Goal: Task Accomplishment & Management: Complete application form

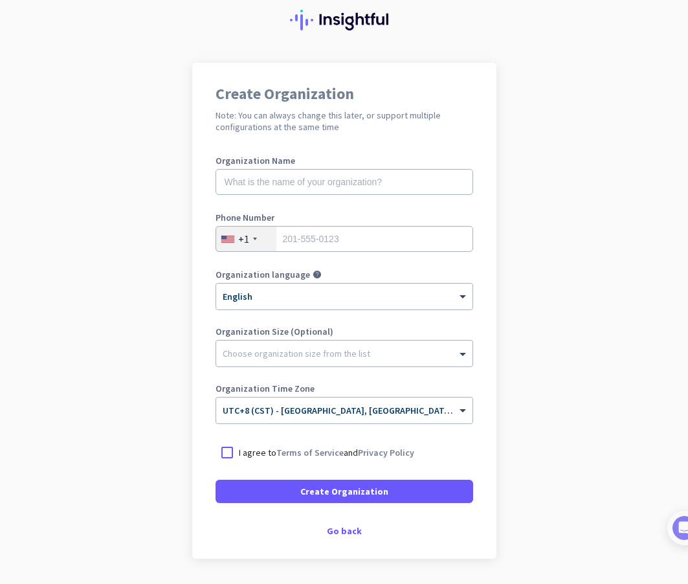
scroll to position [65, 0]
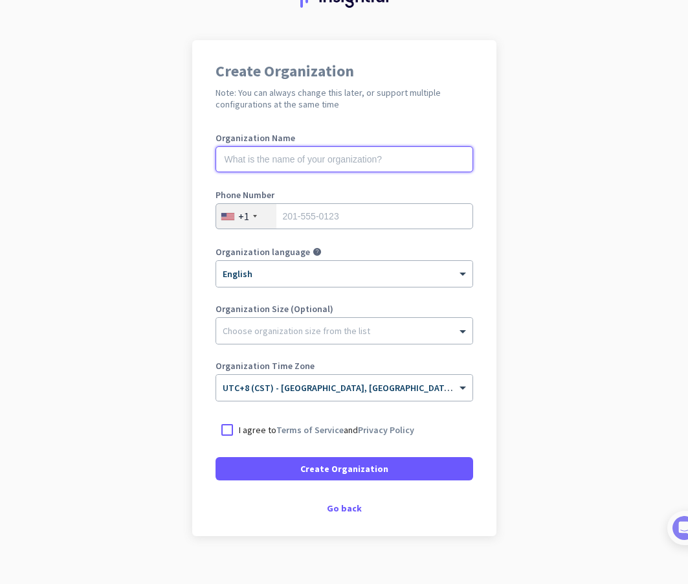
click at [380, 158] on input "text" at bounding box center [345, 159] width 258 height 26
type input "WFH DEPARTMENT"
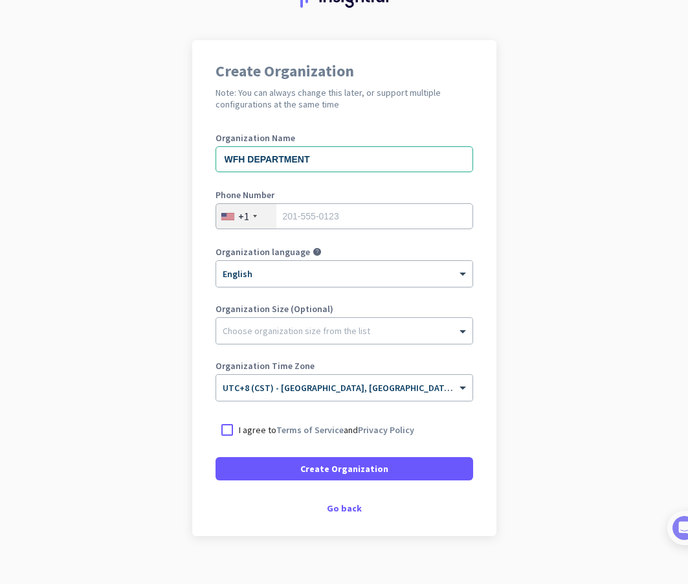
click at [238, 225] on div "+1" at bounding box center [246, 216] width 60 height 25
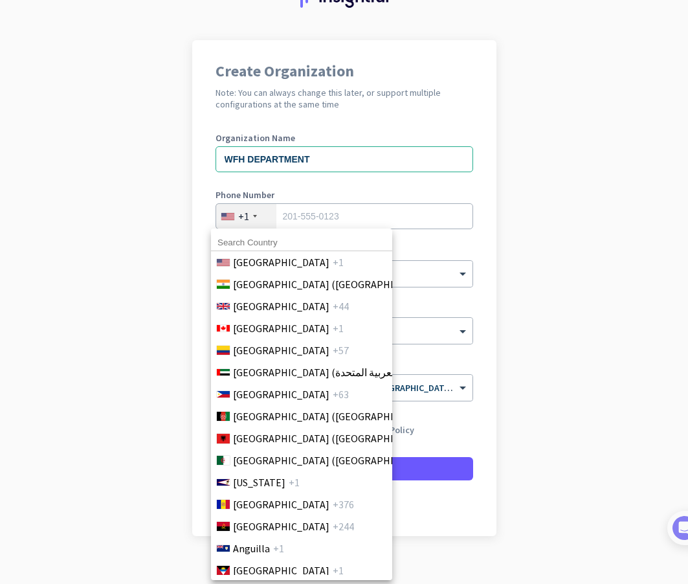
click at [242, 217] on div at bounding box center [344, 292] width 688 height 584
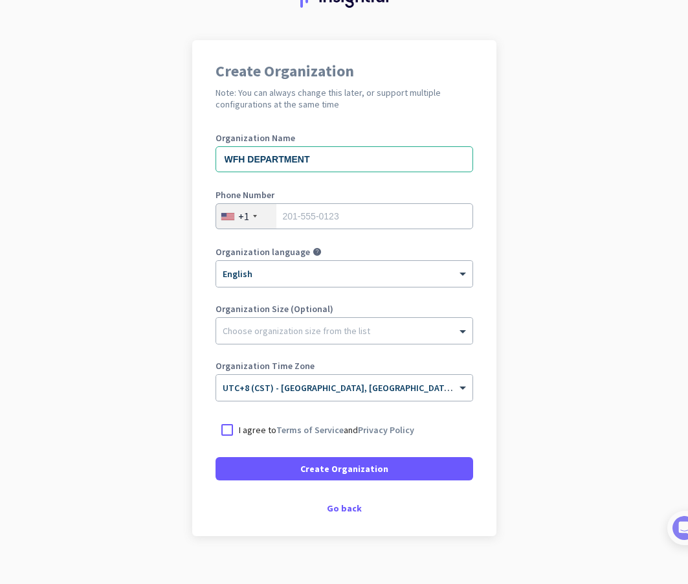
click at [242, 217] on div "+1" at bounding box center [243, 216] width 11 height 13
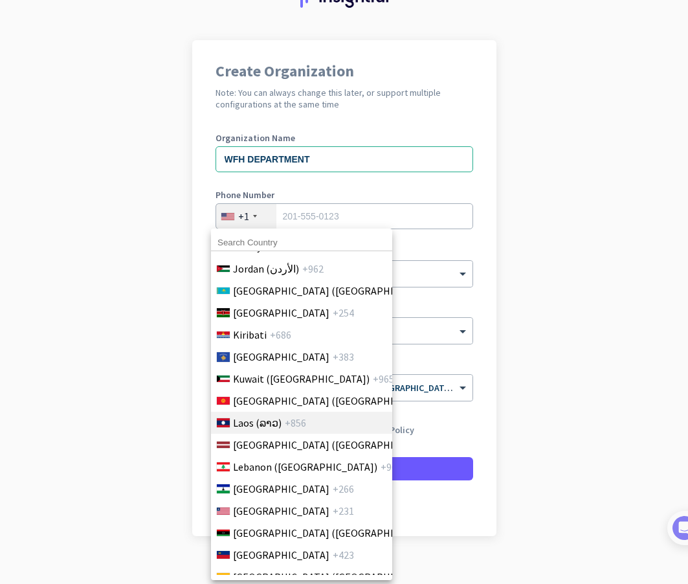
scroll to position [2589, 0]
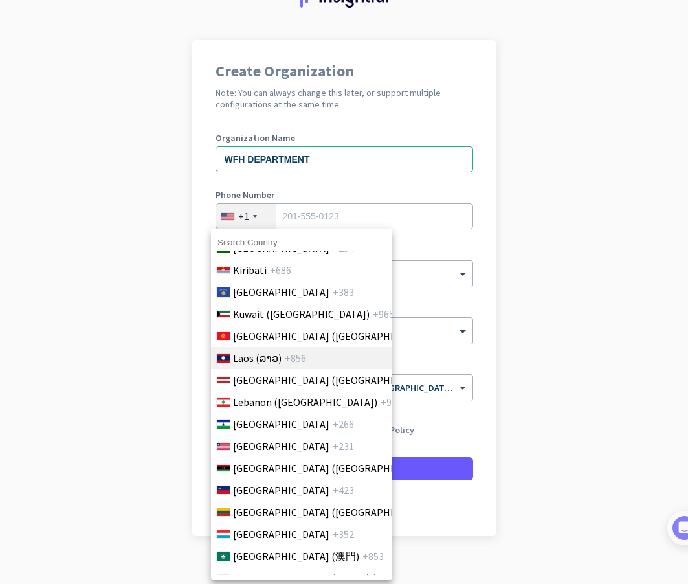
click at [261, 352] on span "Laos (ລາວ)" at bounding box center [257, 358] width 49 height 16
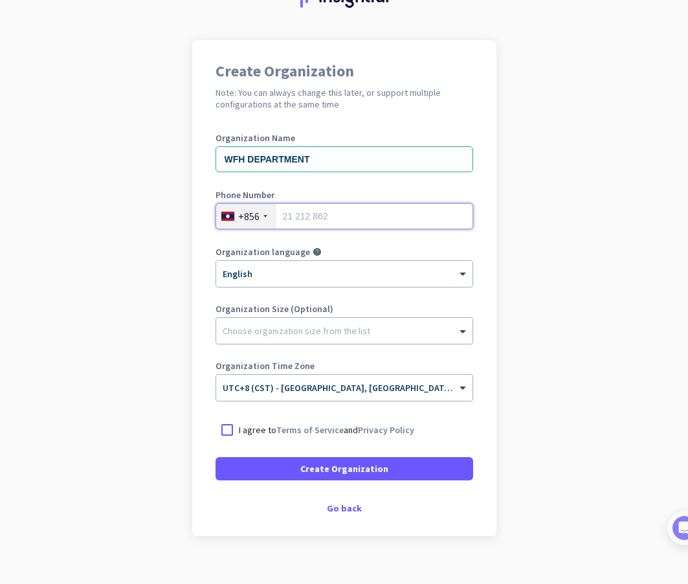
click at [342, 221] on input "tel" at bounding box center [345, 216] width 258 height 26
click at [280, 216] on input "tel" at bounding box center [345, 216] width 258 height 26
paste input "20 55 980 427"
type input "20 55 980 427"
click at [281, 336] on div "Choose organization size from the list" at bounding box center [297, 331] width 148 height 12
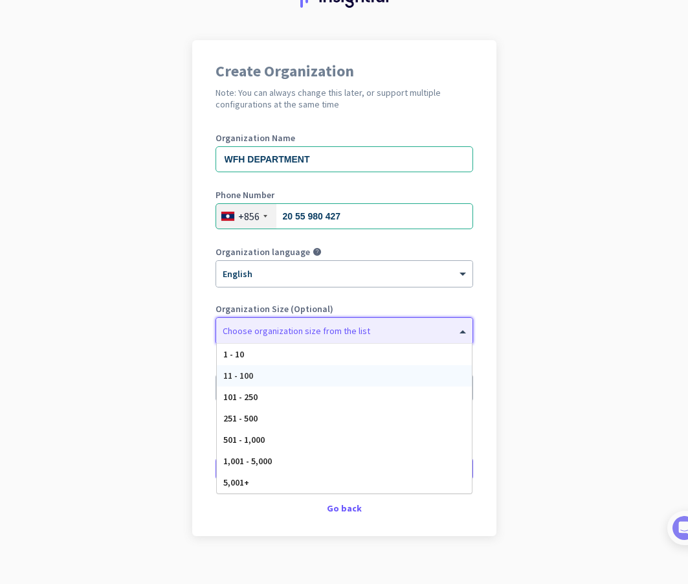
click at [269, 379] on div "11 - 100" at bounding box center [344, 375] width 255 height 21
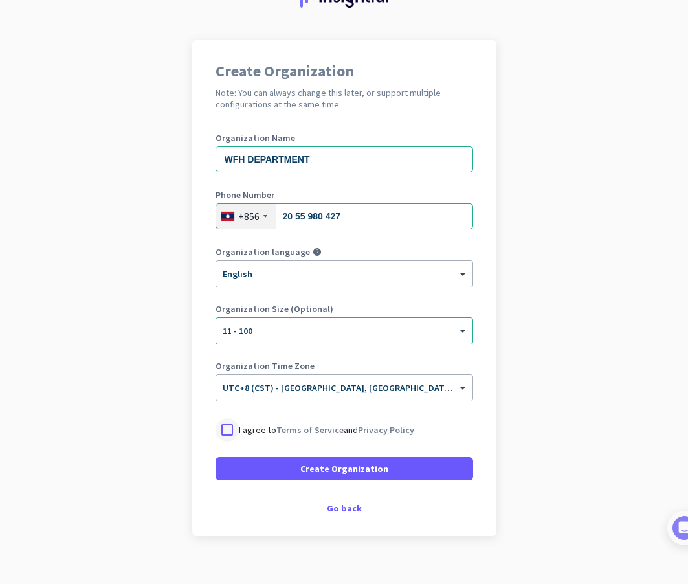
click at [223, 431] on div at bounding box center [227, 429] width 23 height 23
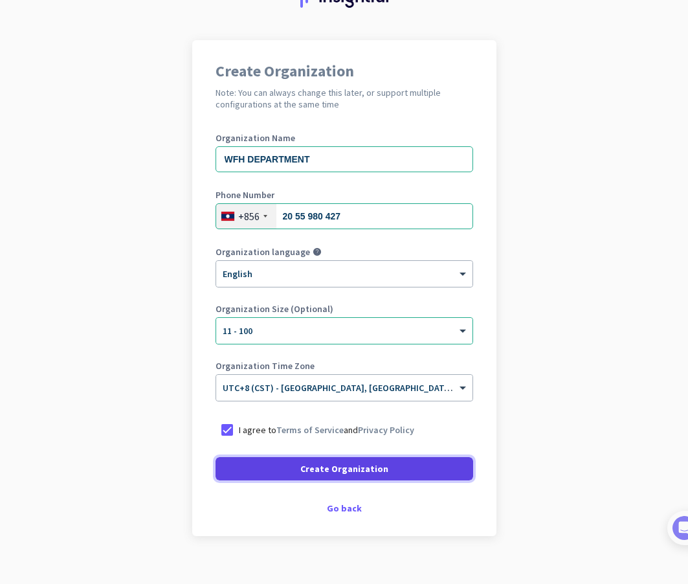
click at [296, 476] on span at bounding box center [345, 468] width 258 height 31
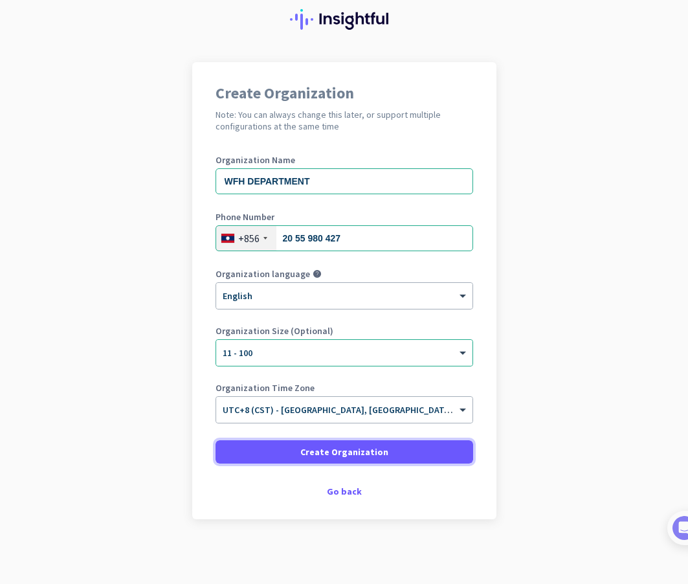
scroll to position [43, 0]
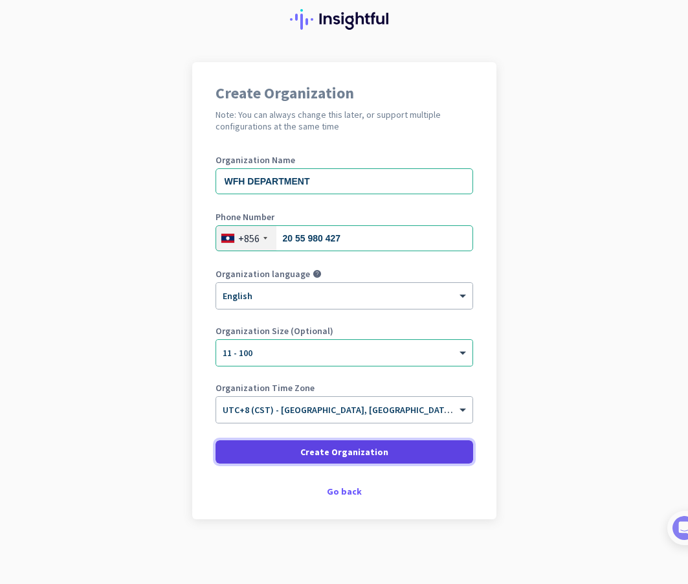
click at [377, 458] on span at bounding box center [345, 451] width 258 height 31
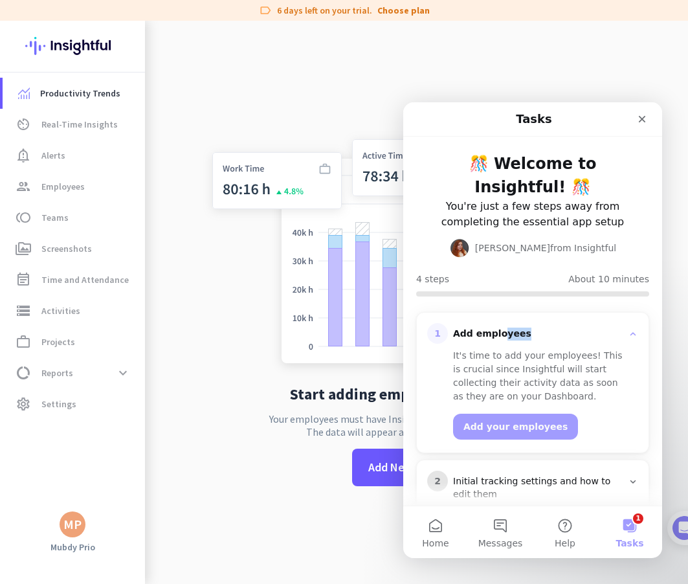
drag, startPoint x: 500, startPoint y: 298, endPoint x: 570, endPoint y: 298, distance: 69.9
click at [570, 298] on section "1 Add employees It's time to add your employees! This is crucial since Insightf…" at bounding box center [532, 462] width 259 height 333
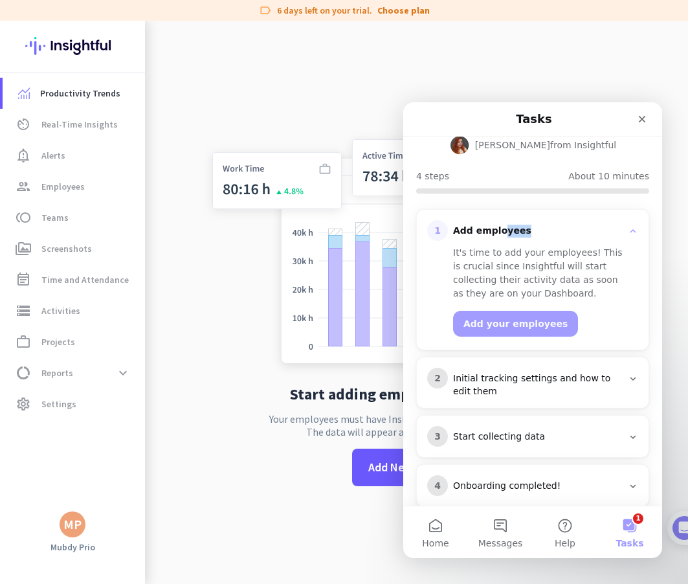
scroll to position [124, 0]
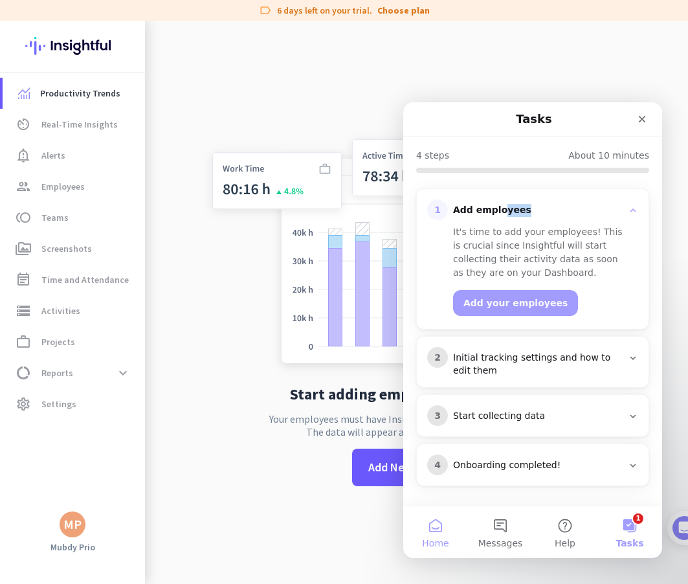
click at [442, 532] on button "Home" at bounding box center [435, 532] width 65 height 52
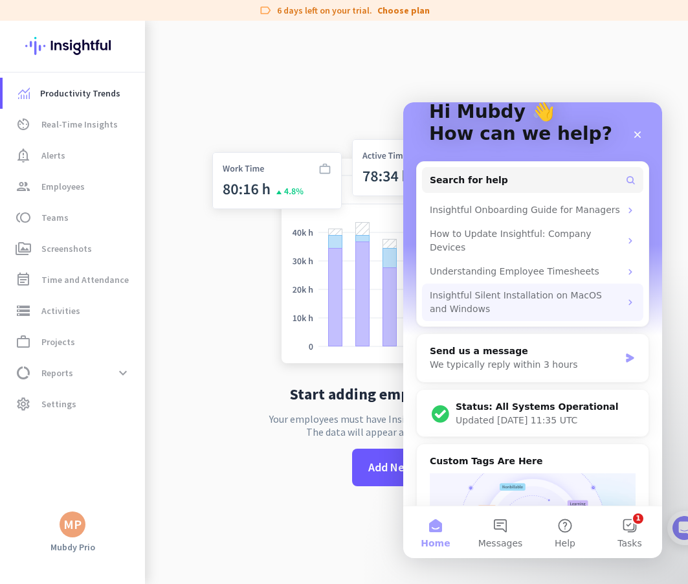
scroll to position [0, 0]
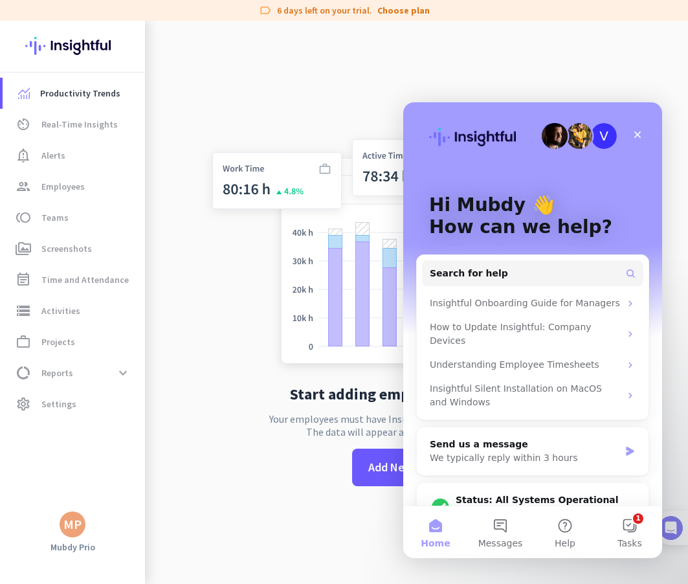
click at [676, 534] on img at bounding box center [671, 528] width 24 height 24
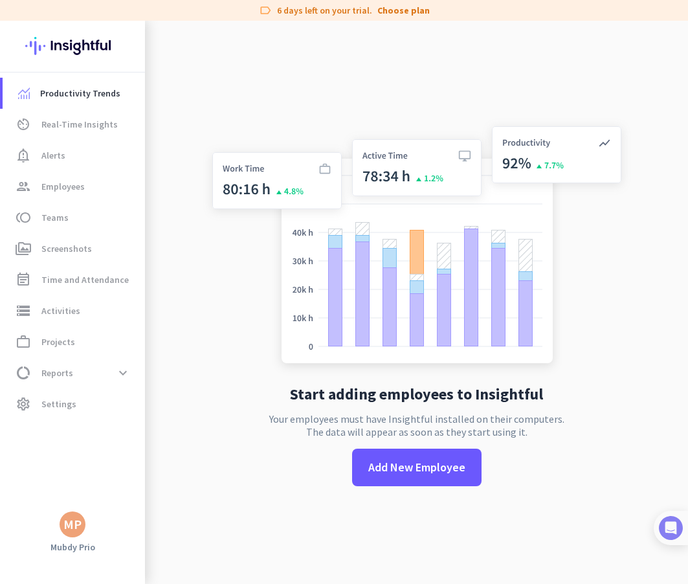
click at [676, 534] on img at bounding box center [671, 528] width 24 height 24
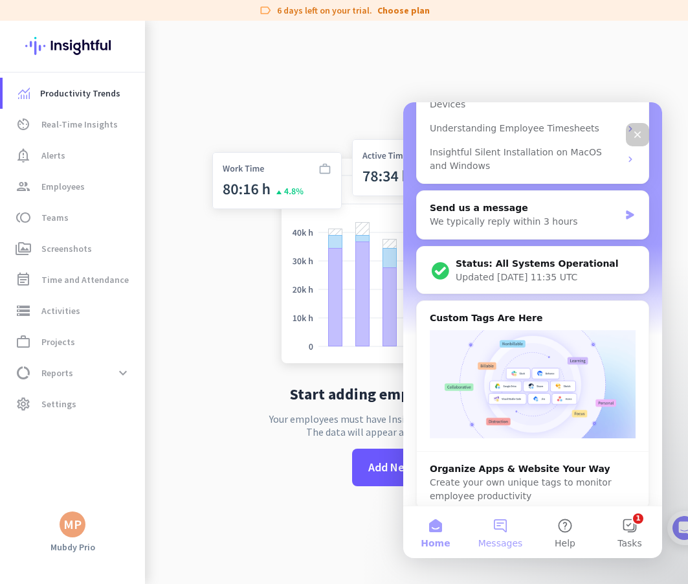
scroll to position [259, 0]
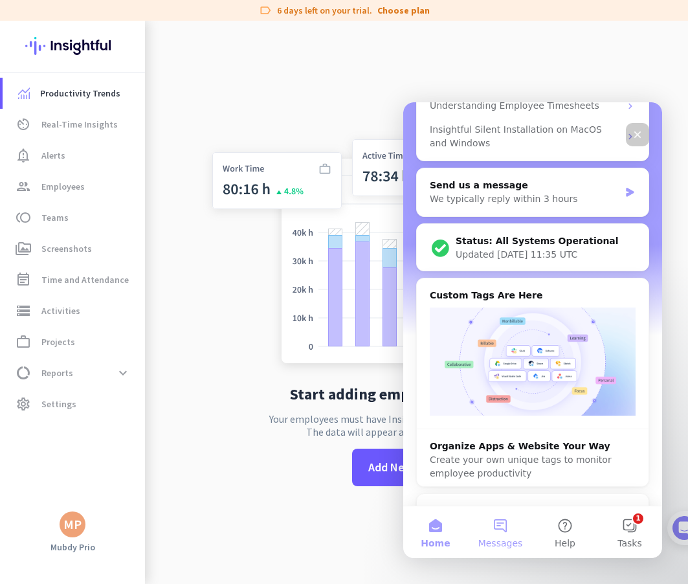
click at [499, 521] on button "Messages" at bounding box center [500, 532] width 65 height 52
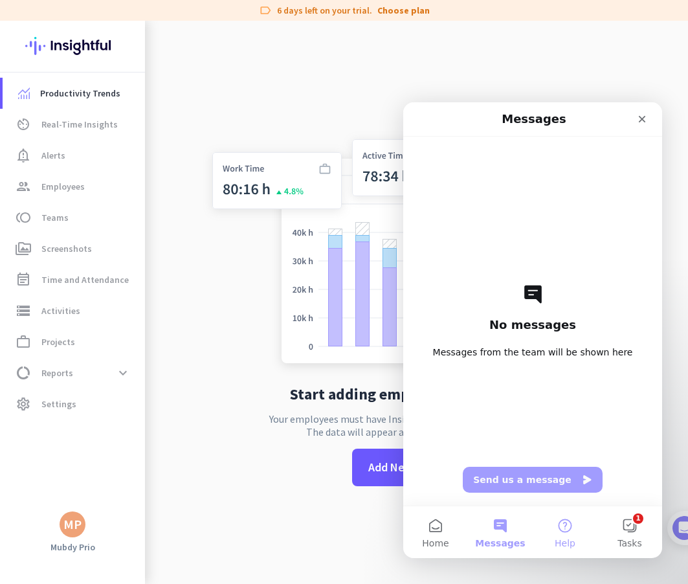
click at [564, 522] on button "Help" at bounding box center [565, 532] width 65 height 52
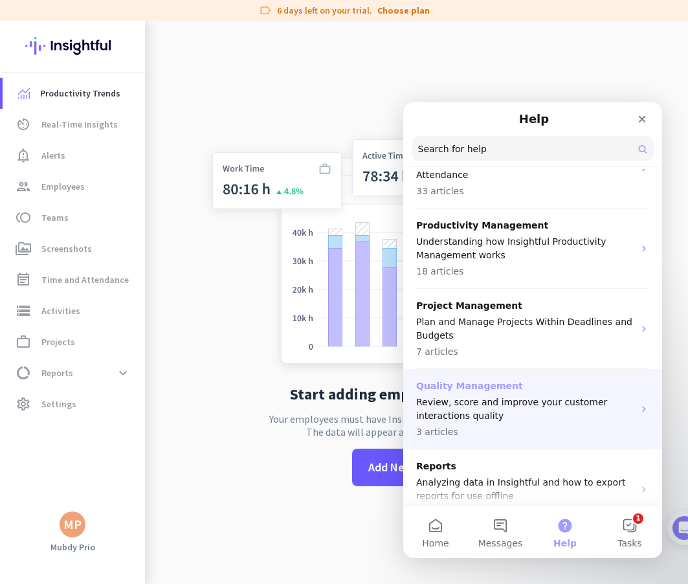
scroll to position [324, 0]
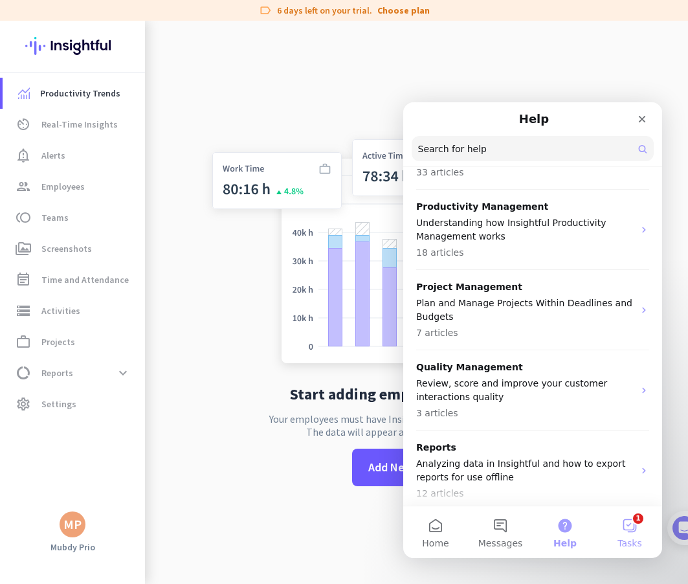
click at [625, 525] on button "1 Tasks" at bounding box center [629, 532] width 65 height 52
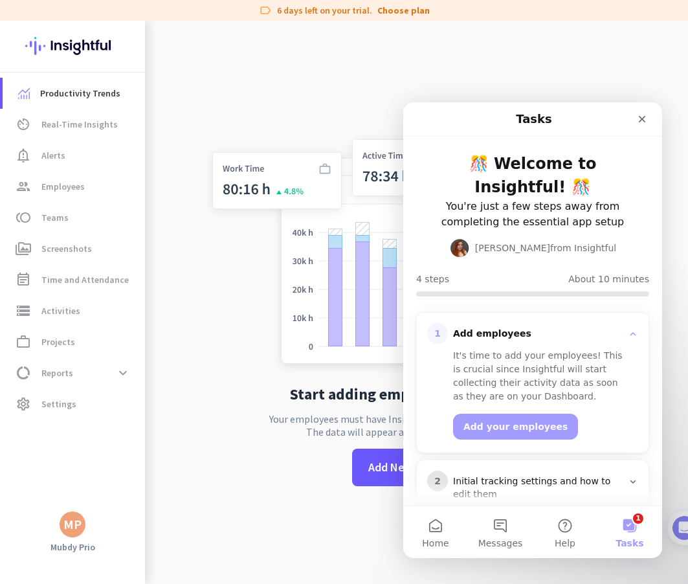
click at [630, 527] on button "1 Tasks" at bounding box center [629, 532] width 65 height 52
click at [680, 523] on img at bounding box center [671, 528] width 24 height 24
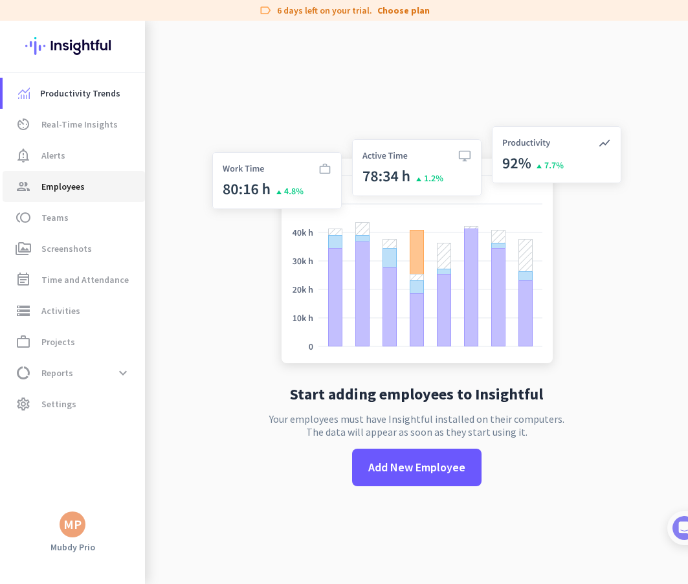
click at [75, 177] on link "group Employees" at bounding box center [74, 186] width 142 height 31
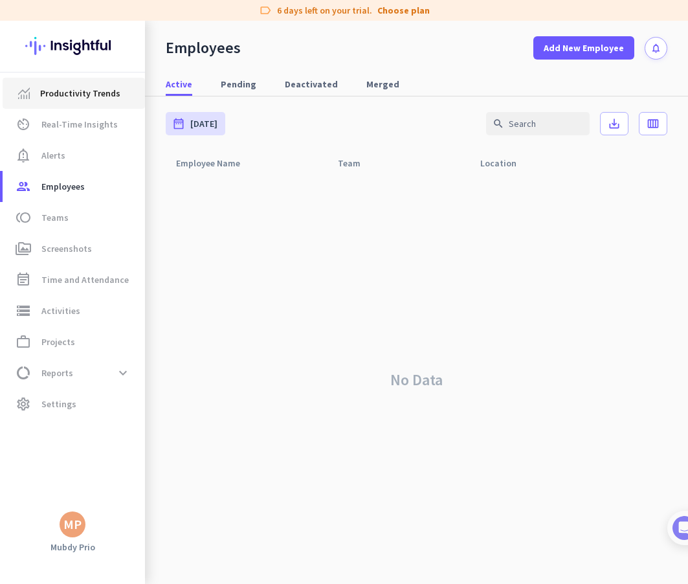
click at [75, 96] on span "Productivity Trends" at bounding box center [80, 93] width 80 height 16
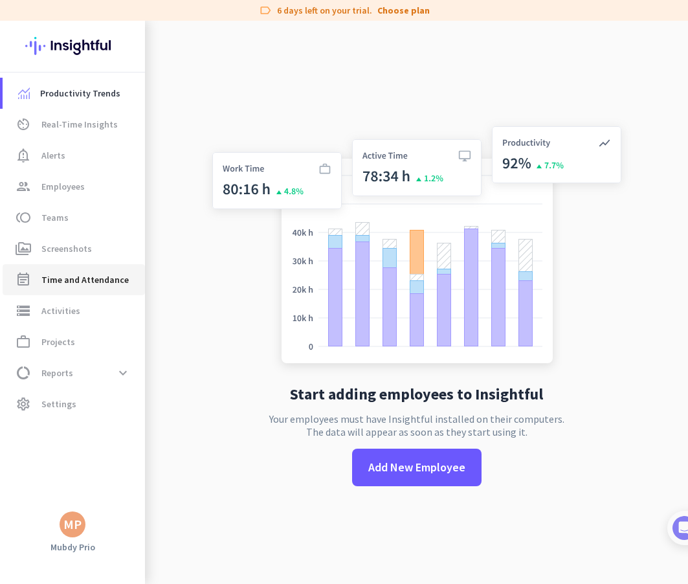
click at [100, 281] on span "Time and Attendance" at bounding box center [84, 280] width 87 height 16
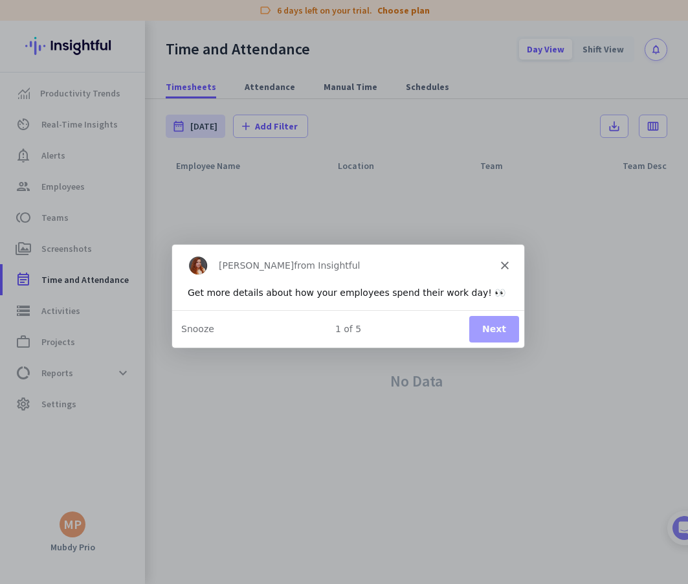
click at [502, 267] on icon "Close" at bounding box center [504, 264] width 8 height 8
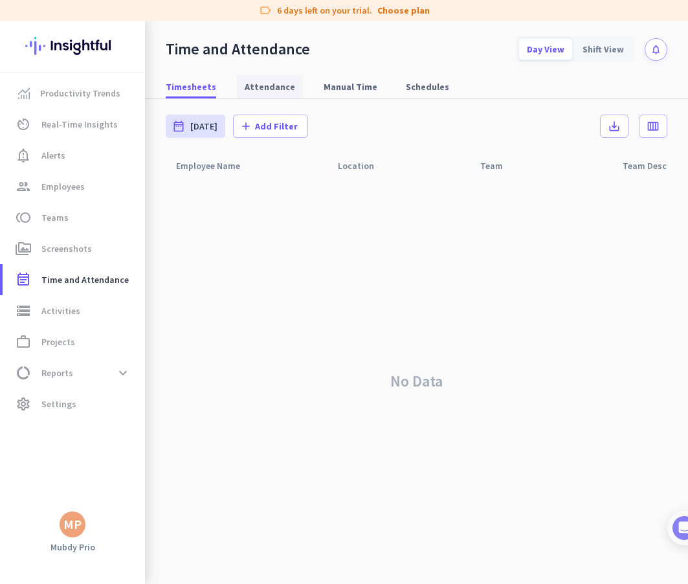
click at [266, 89] on span "Attendance" at bounding box center [270, 86] width 50 height 13
type input "[DATE] - [DATE]"
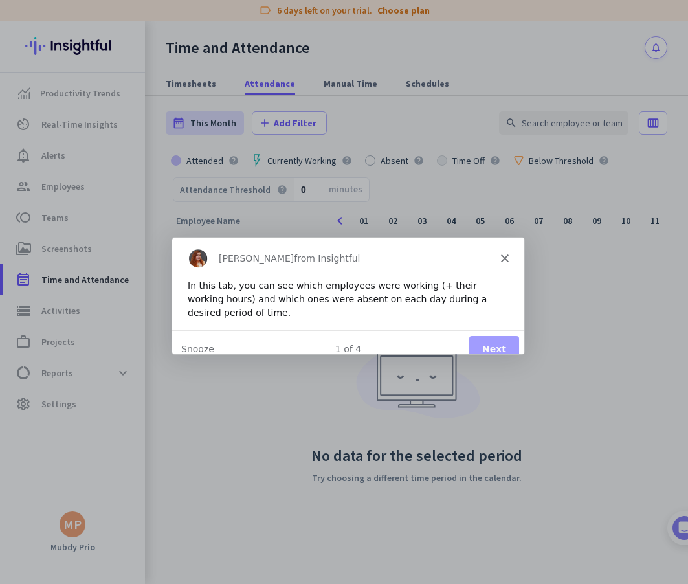
click at [489, 335] on button "Next" at bounding box center [493, 348] width 50 height 27
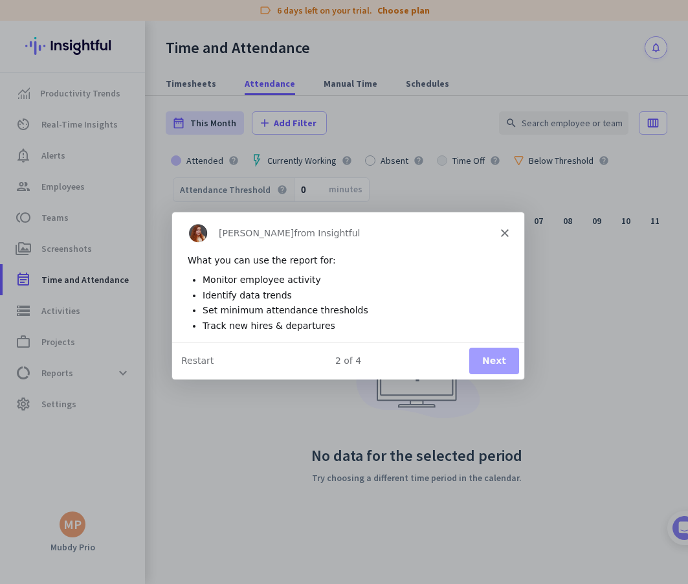
click at [506, 364] on button "Next" at bounding box center [493, 359] width 50 height 27
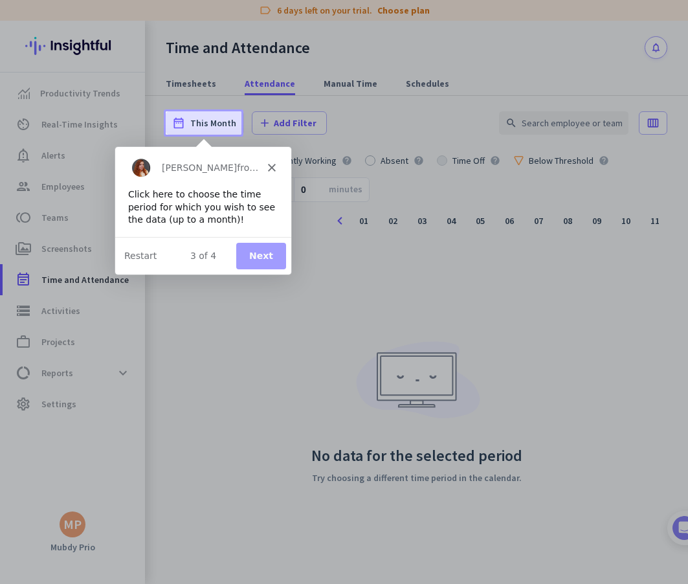
click at [281, 263] on button "Next" at bounding box center [261, 255] width 50 height 27
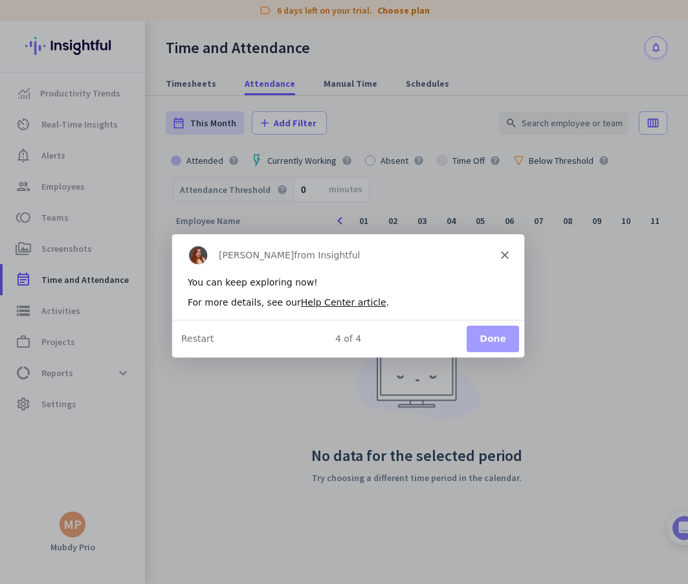
click at [476, 337] on button "Done" at bounding box center [491, 338] width 52 height 27
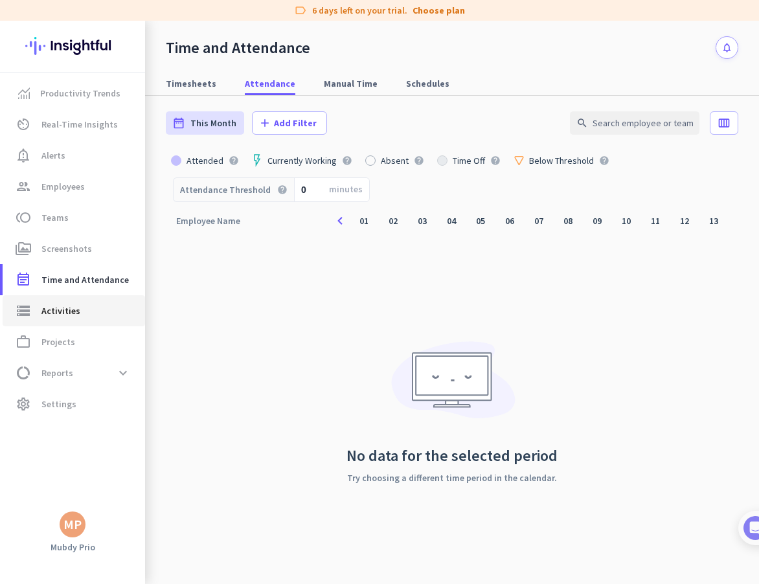
click at [101, 309] on span "storage Activities" at bounding box center [74, 311] width 122 height 16
click at [85, 350] on link "work_outline Projects" at bounding box center [74, 341] width 142 height 31
click at [116, 373] on span at bounding box center [122, 372] width 23 height 23
type input "[DATE] - [DATE]"
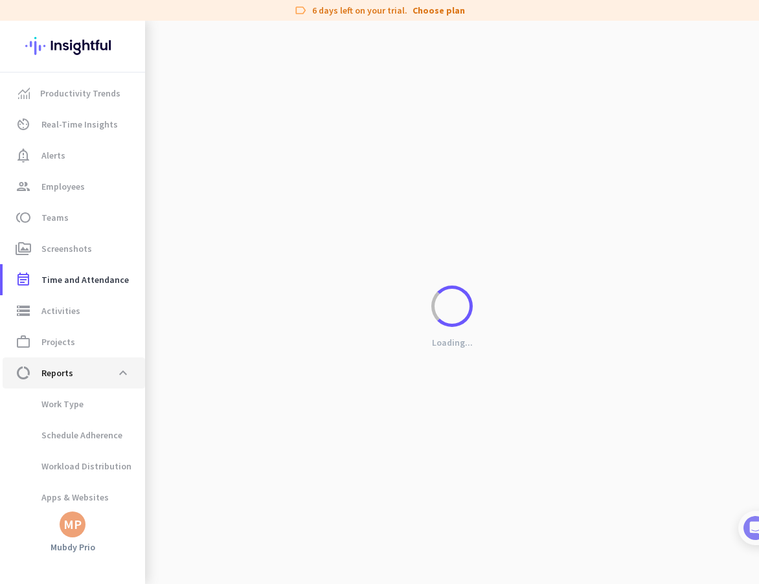
scroll to position [32, 0]
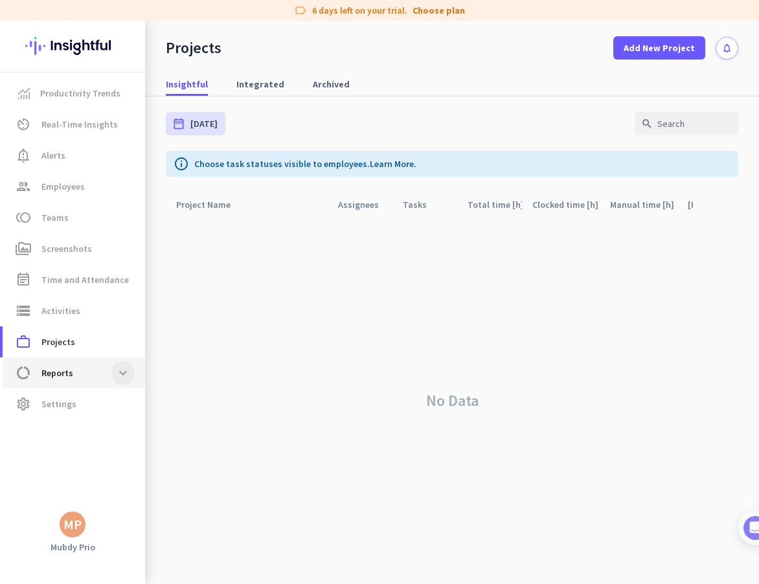
click at [115, 363] on span at bounding box center [122, 372] width 23 height 23
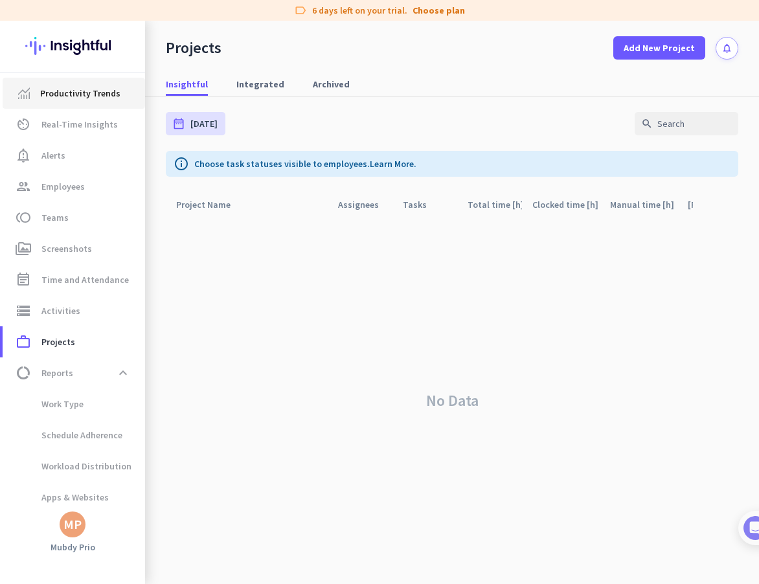
click at [88, 84] on link "Productivity Trends" at bounding box center [74, 93] width 142 height 31
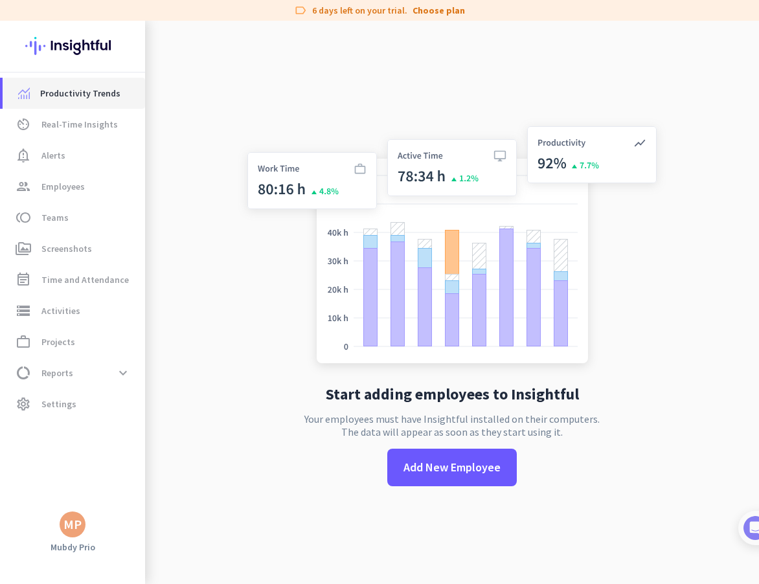
click at [80, 106] on link "Productivity Trends" at bounding box center [74, 93] width 142 height 31
click at [70, 127] on span "Real-Time Insights" at bounding box center [79, 124] width 76 height 16
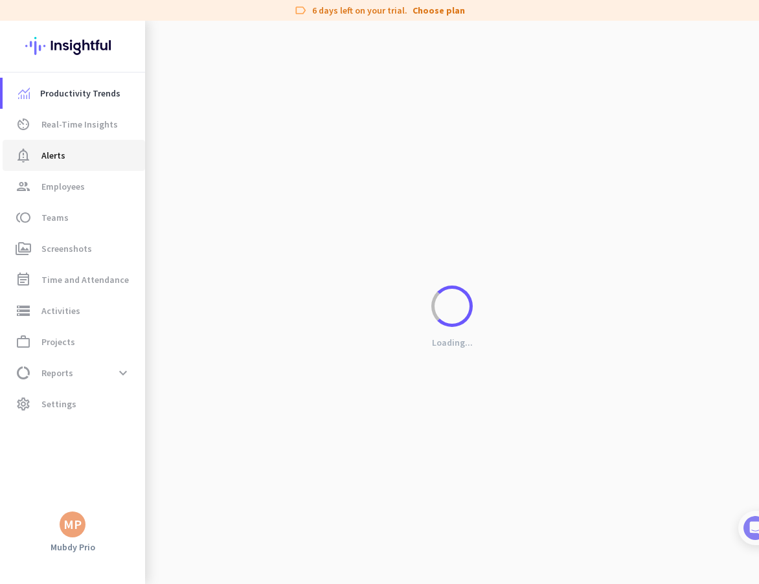
click at [59, 159] on span "Alerts" at bounding box center [53, 156] width 24 height 16
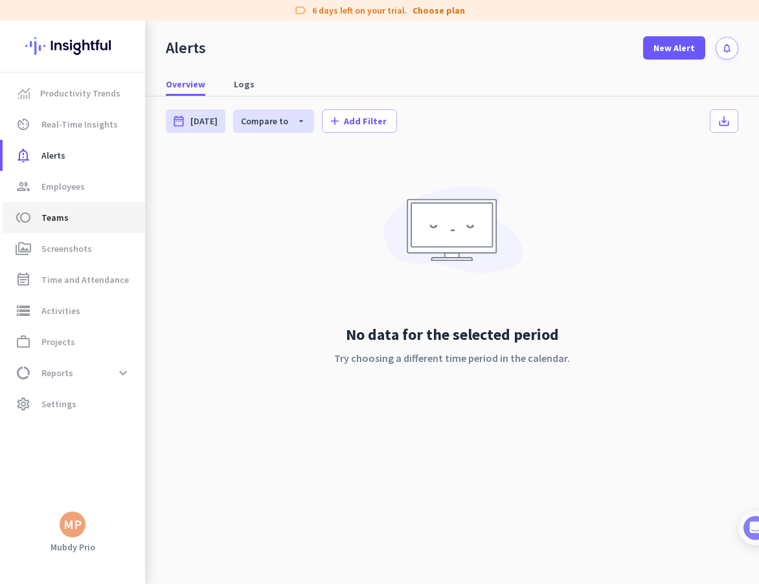
click at [84, 227] on link "toll Teams" at bounding box center [74, 217] width 142 height 31
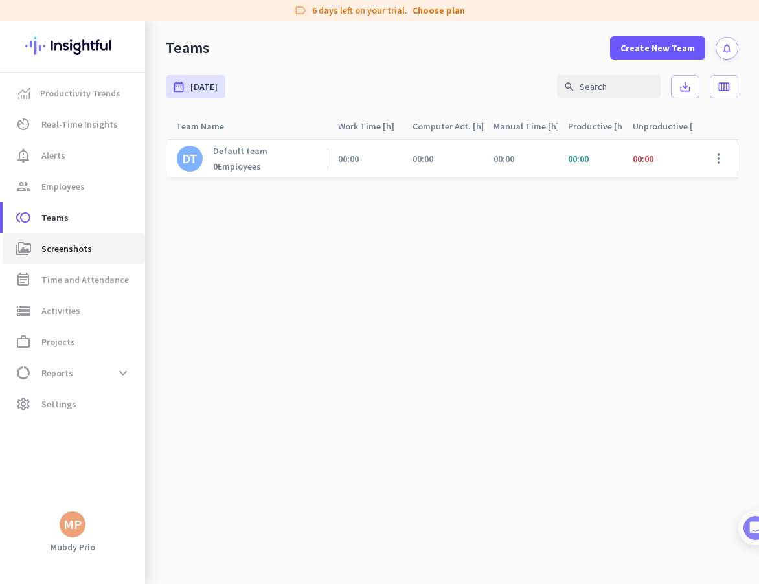
click at [88, 250] on span "Screenshots" at bounding box center [66, 249] width 50 height 16
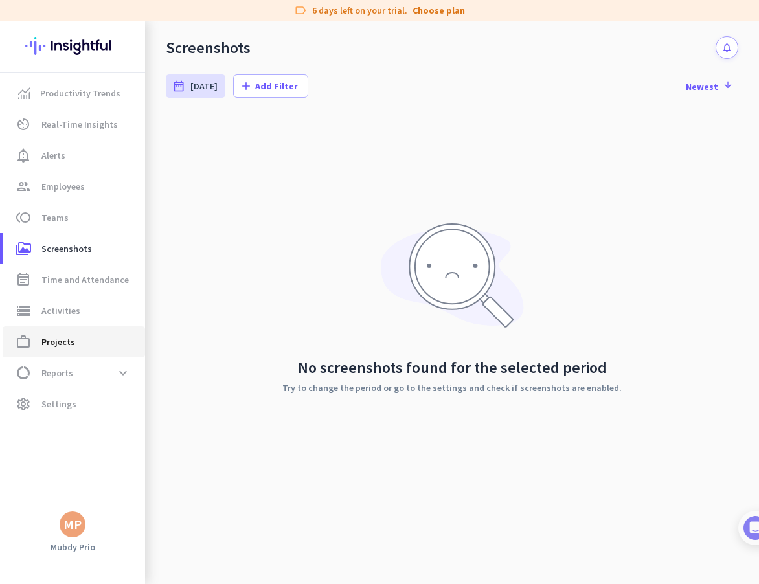
click at [63, 332] on link "work_outline Projects" at bounding box center [74, 341] width 142 height 31
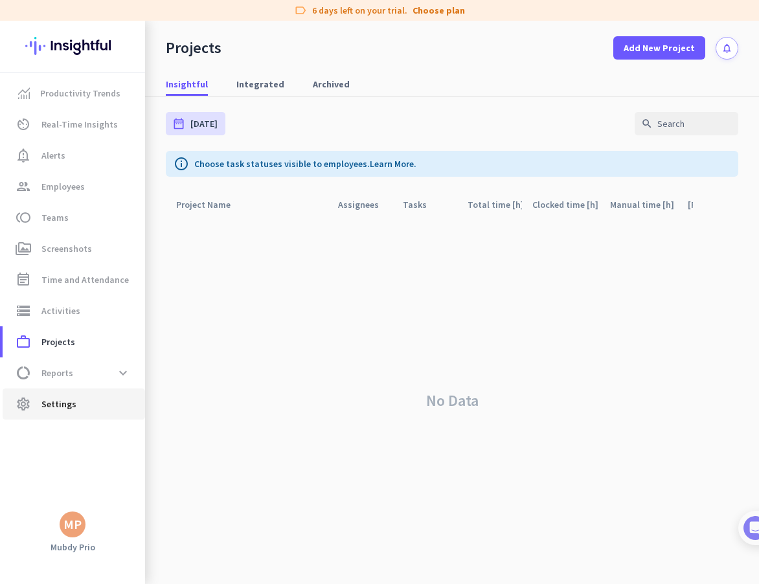
click at [59, 417] on link "settings Settings" at bounding box center [74, 403] width 142 height 31
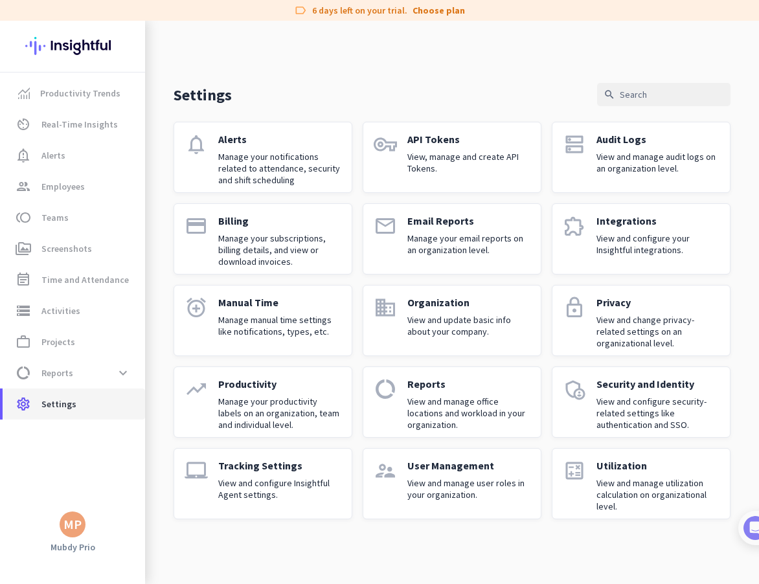
click at [59, 405] on span "Settings" at bounding box center [58, 404] width 35 height 16
click at [377, 78] on div "Settings search notifications Alerts Manage your notifications related to atten…" at bounding box center [452, 280] width 614 height 519
click at [90, 81] on link "Productivity Trends" at bounding box center [74, 93] width 142 height 31
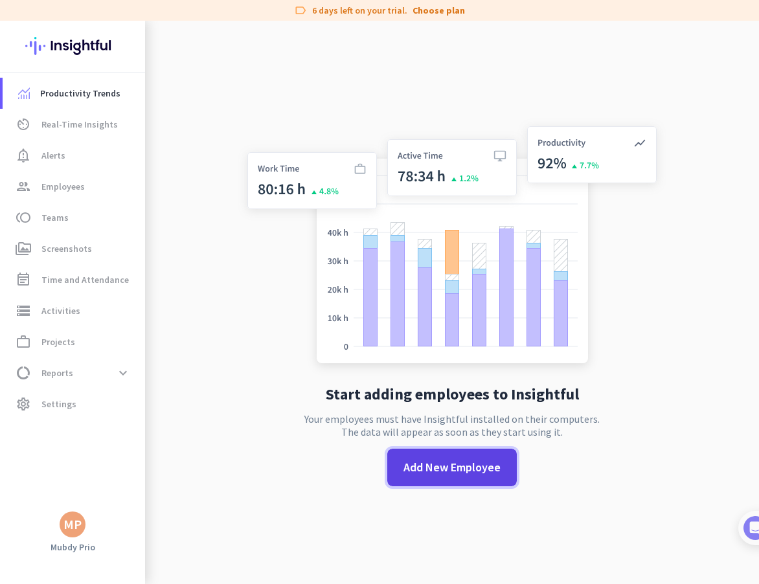
click at [424, 478] on button "Add New Employee" at bounding box center [451, 468] width 129 height 38
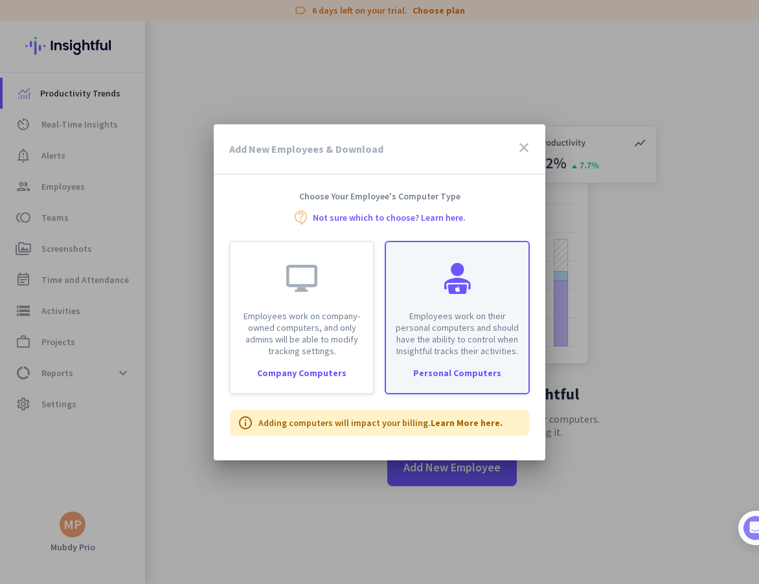
click at [435, 332] on p "Employees work on their personal computers and should have the ability to contr…" at bounding box center [457, 333] width 127 height 47
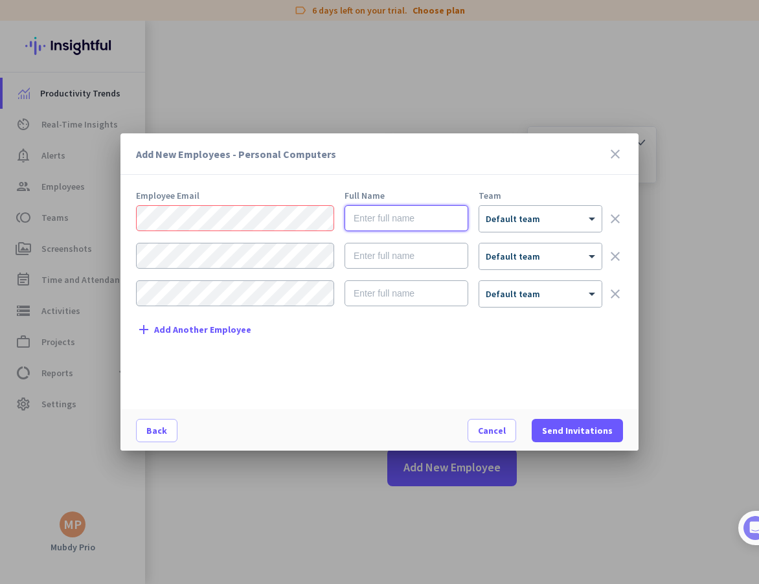
click at [399, 222] on input "text" at bounding box center [406, 218] width 124 height 26
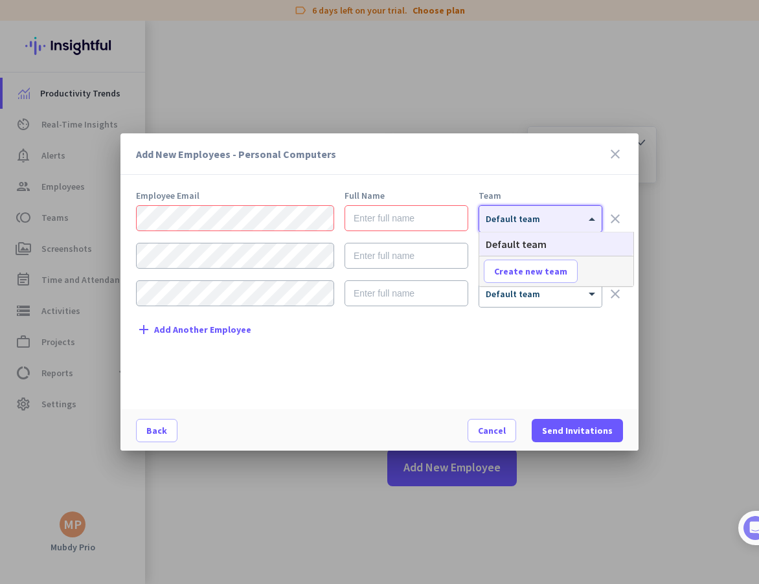
click at [488, 228] on div "× Default team" at bounding box center [540, 219] width 122 height 26
drag, startPoint x: 465, startPoint y: 349, endPoint x: 462, endPoint y: 338, distance: 11.5
click at [464, 353] on div "Employee Email Full Name Team × Default team clear × Default team clear × Defau…" at bounding box center [384, 293] width 497 height 205
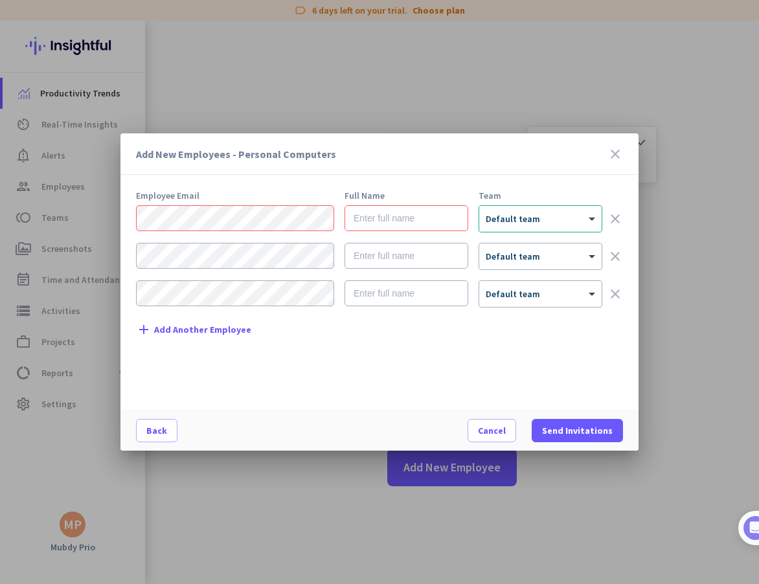
click at [436, 88] on div at bounding box center [379, 292] width 759 height 584
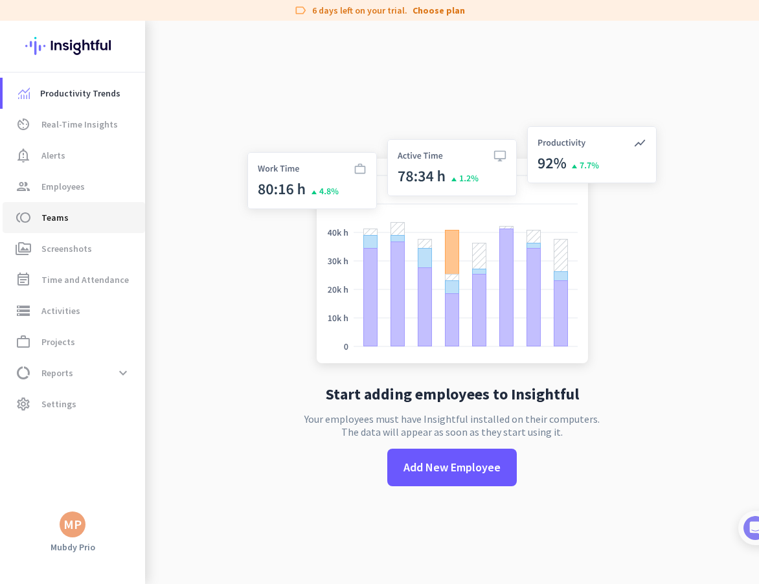
click at [81, 225] on link "toll Teams" at bounding box center [74, 217] width 142 height 31
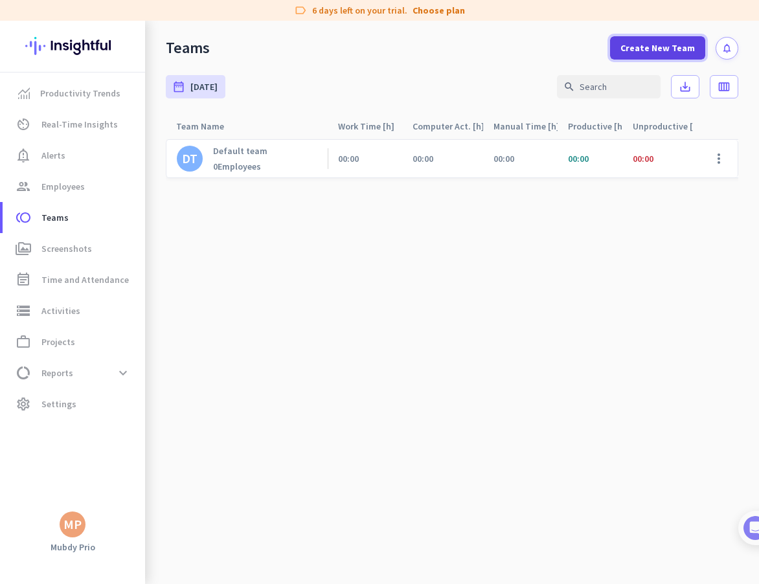
click at [654, 55] on span at bounding box center [657, 47] width 95 height 31
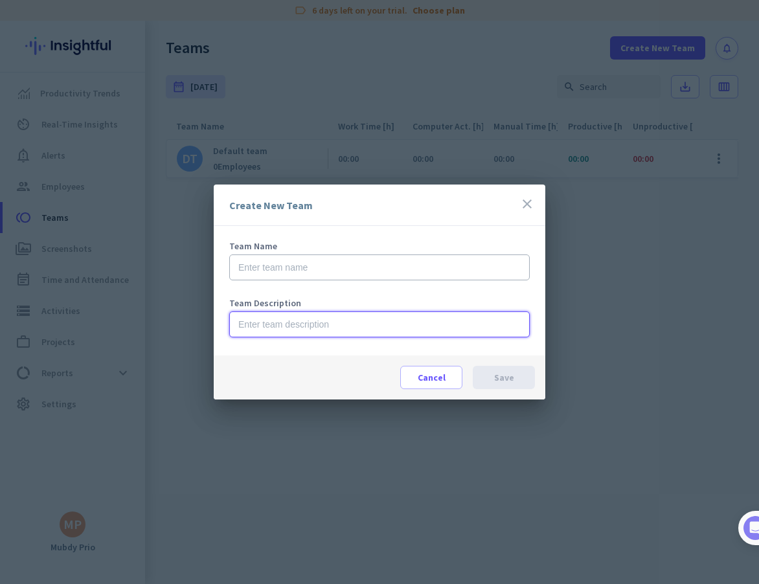
click at [333, 328] on input "text" at bounding box center [379, 324] width 300 height 26
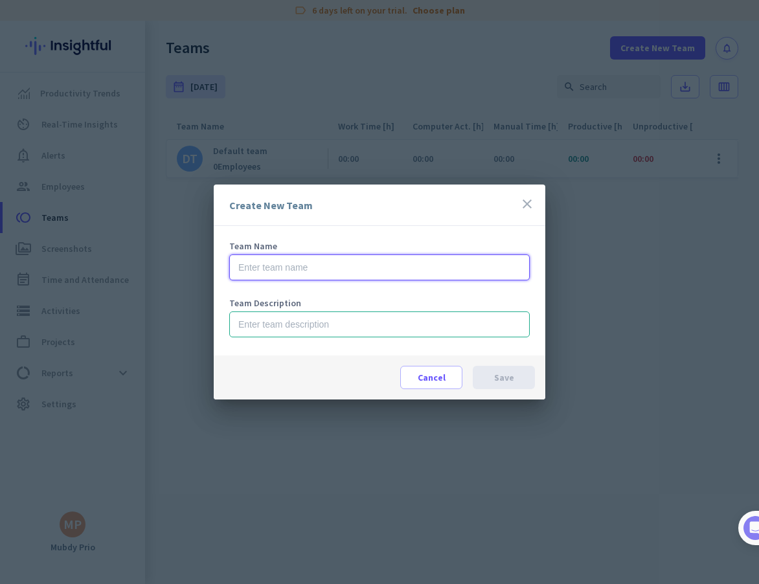
click at [345, 279] on input "text" at bounding box center [379, 267] width 300 height 26
click at [528, 202] on icon "close" at bounding box center [527, 204] width 16 height 16
